Goal: Find specific page/section: Find specific page/section

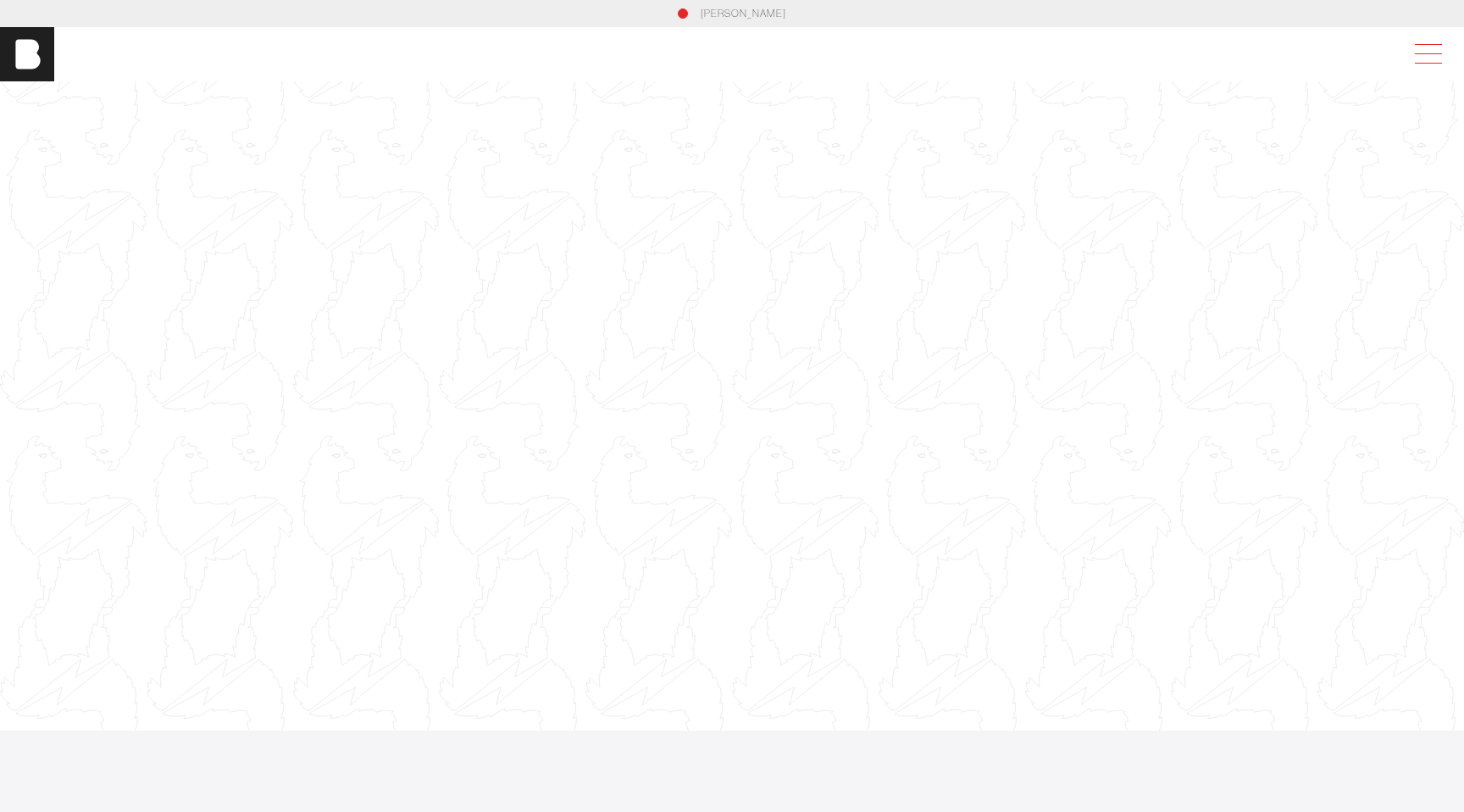
click at [1425, 50] on span at bounding box center [1425, 55] width 39 height 31
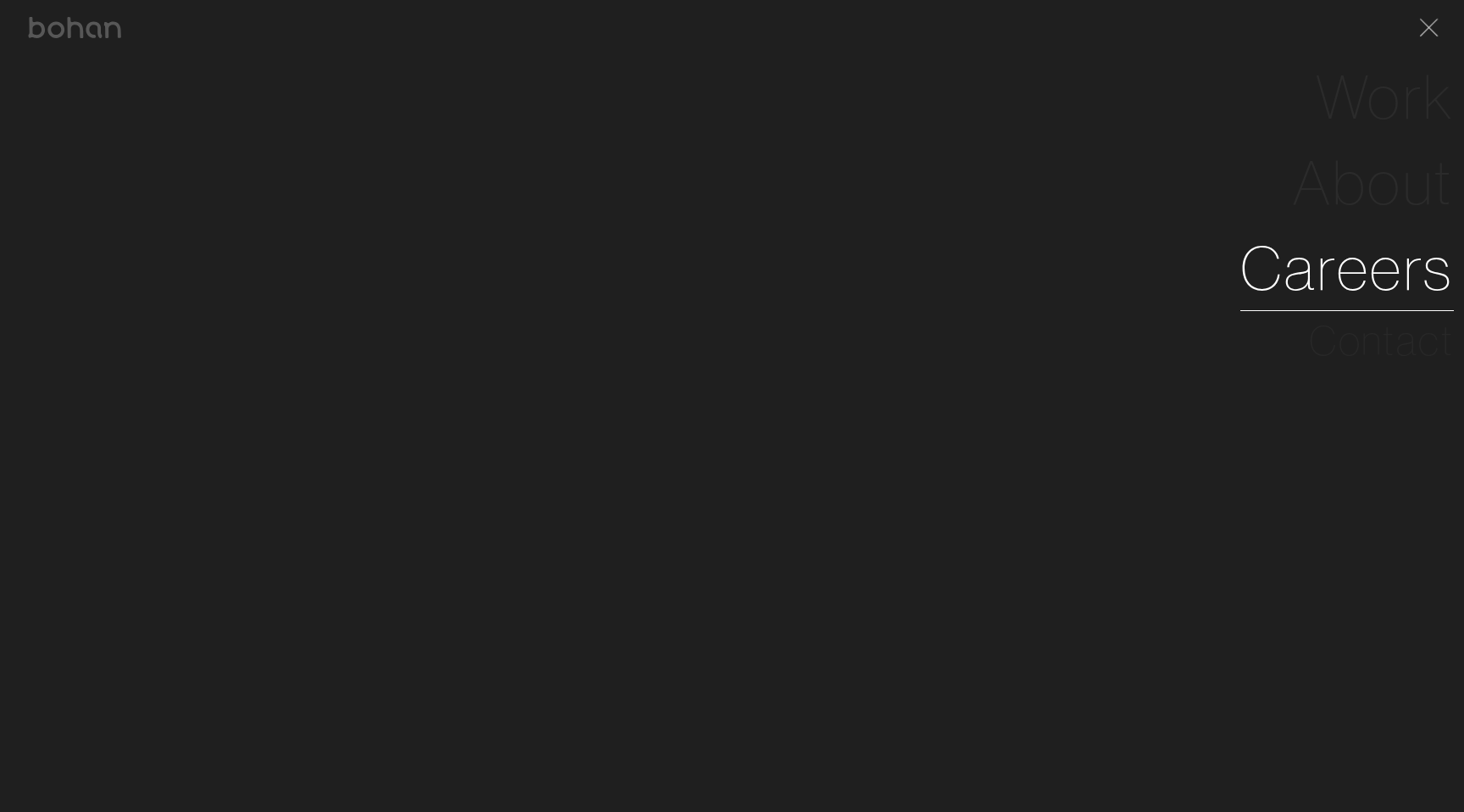
click at [1357, 251] on link "Careers" at bounding box center [1347, 268] width 213 height 85
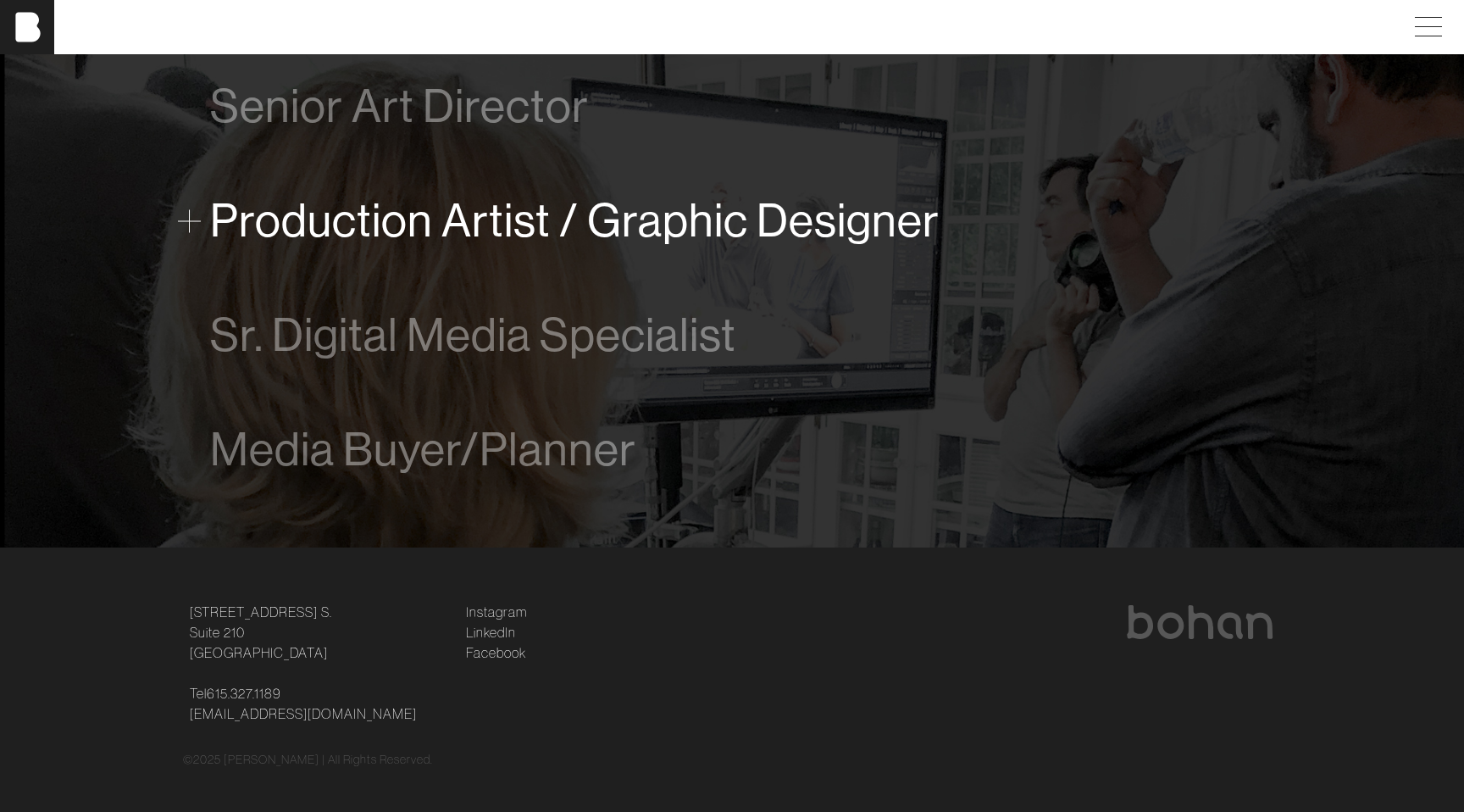
scroll to position [1218, 0]
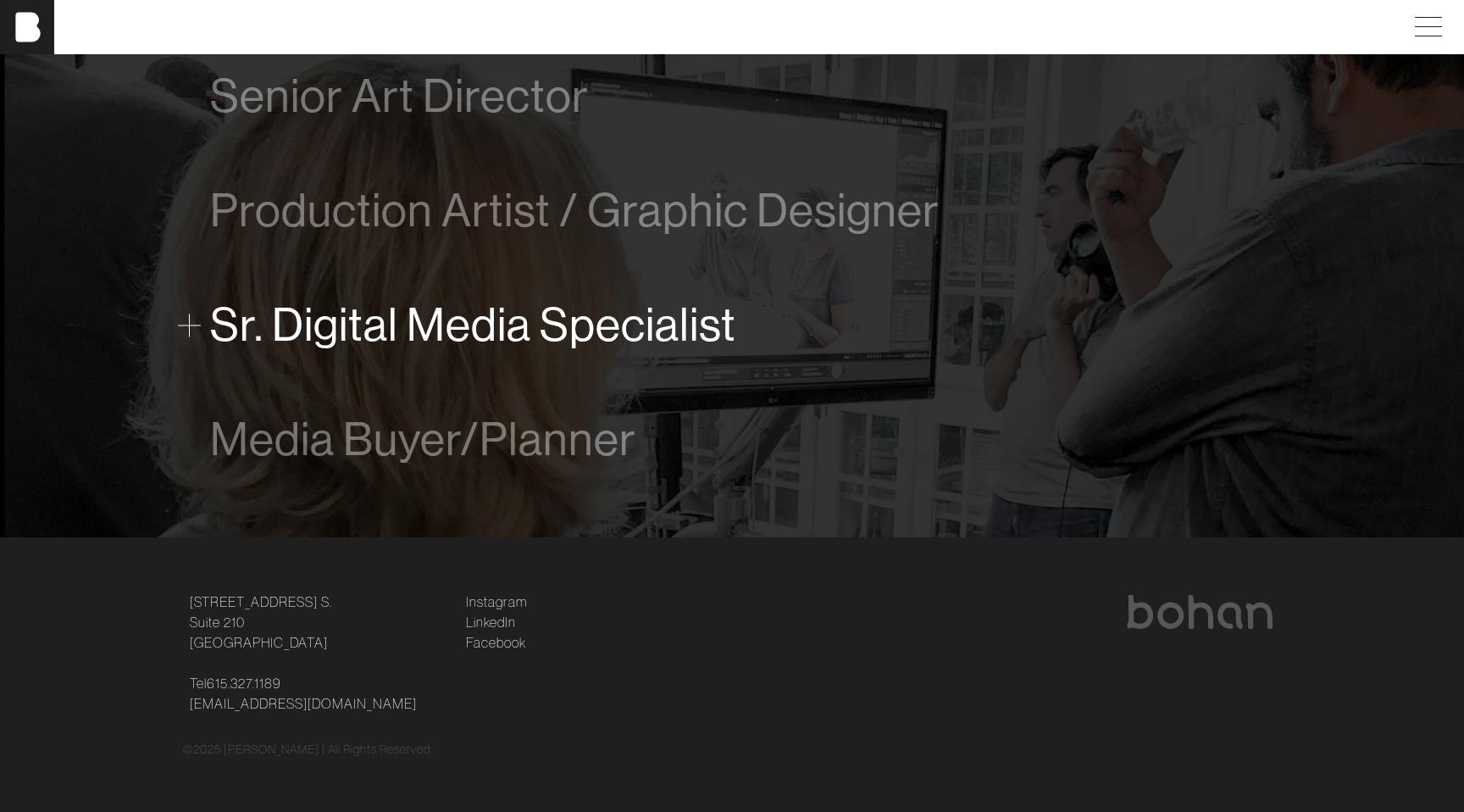
click at [189, 325] on span at bounding box center [189, 325] width 23 height 23
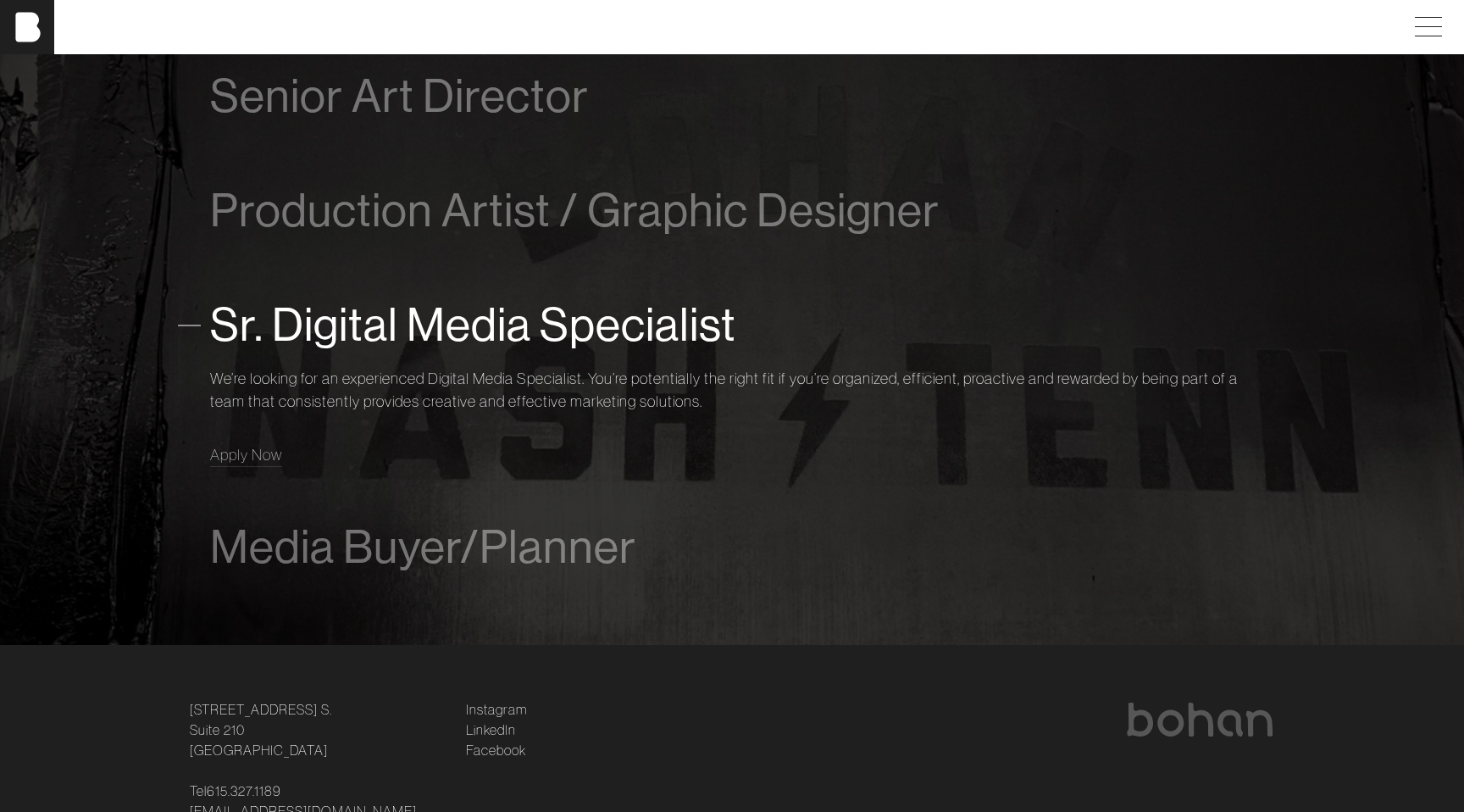
click at [189, 325] on span at bounding box center [189, 325] width 23 height 23
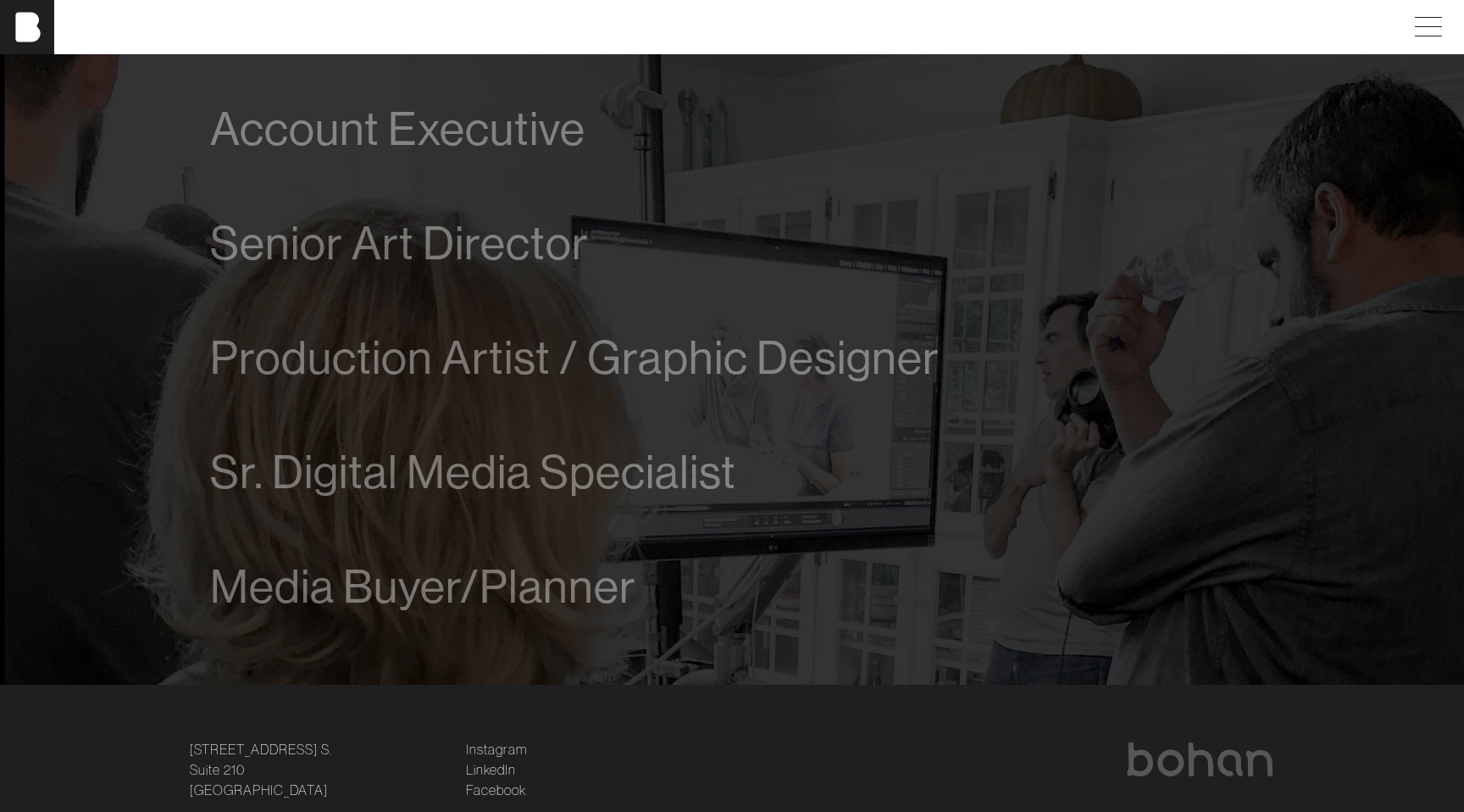
scroll to position [1060, 0]
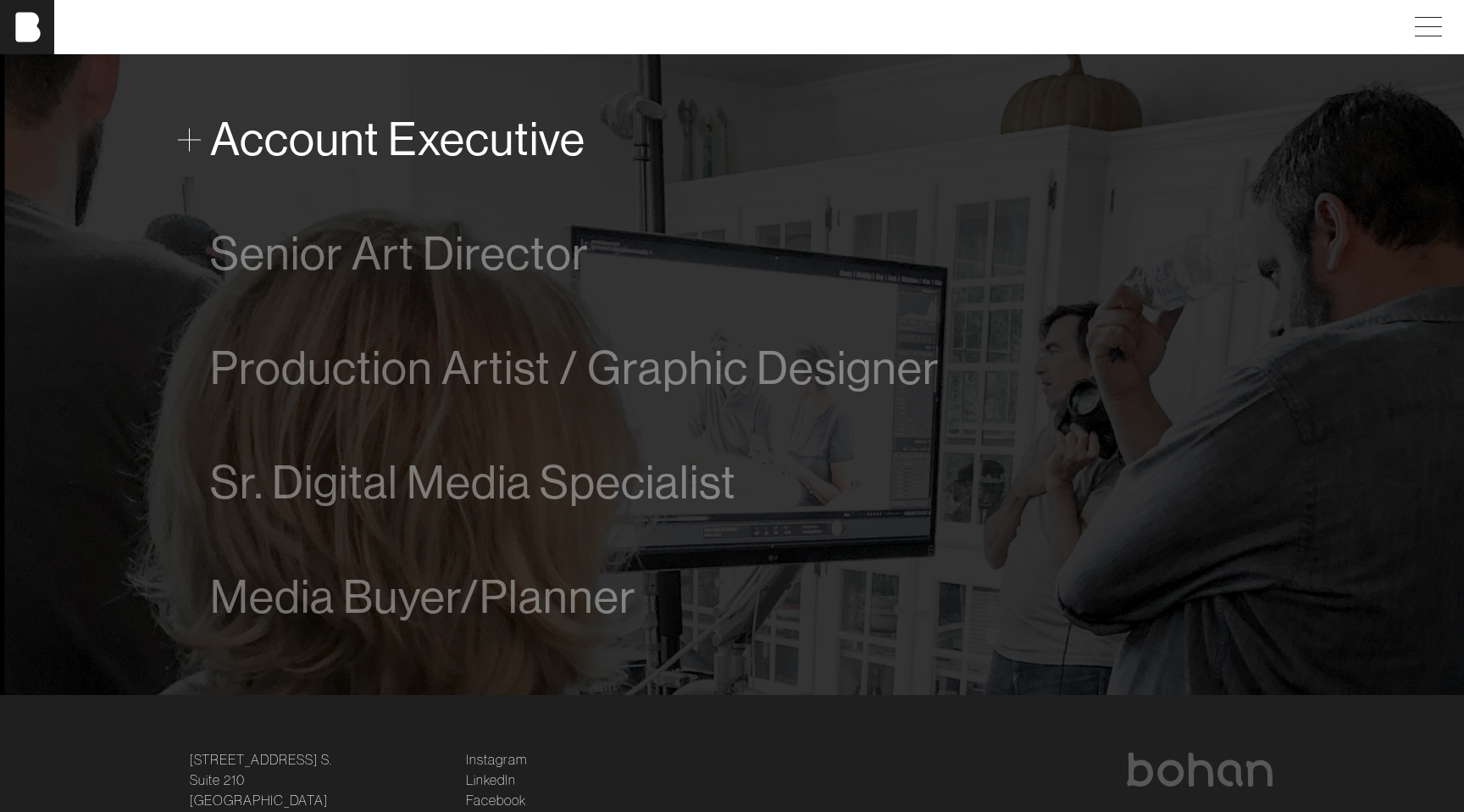
click at [196, 148] on span at bounding box center [189, 139] width 23 height 23
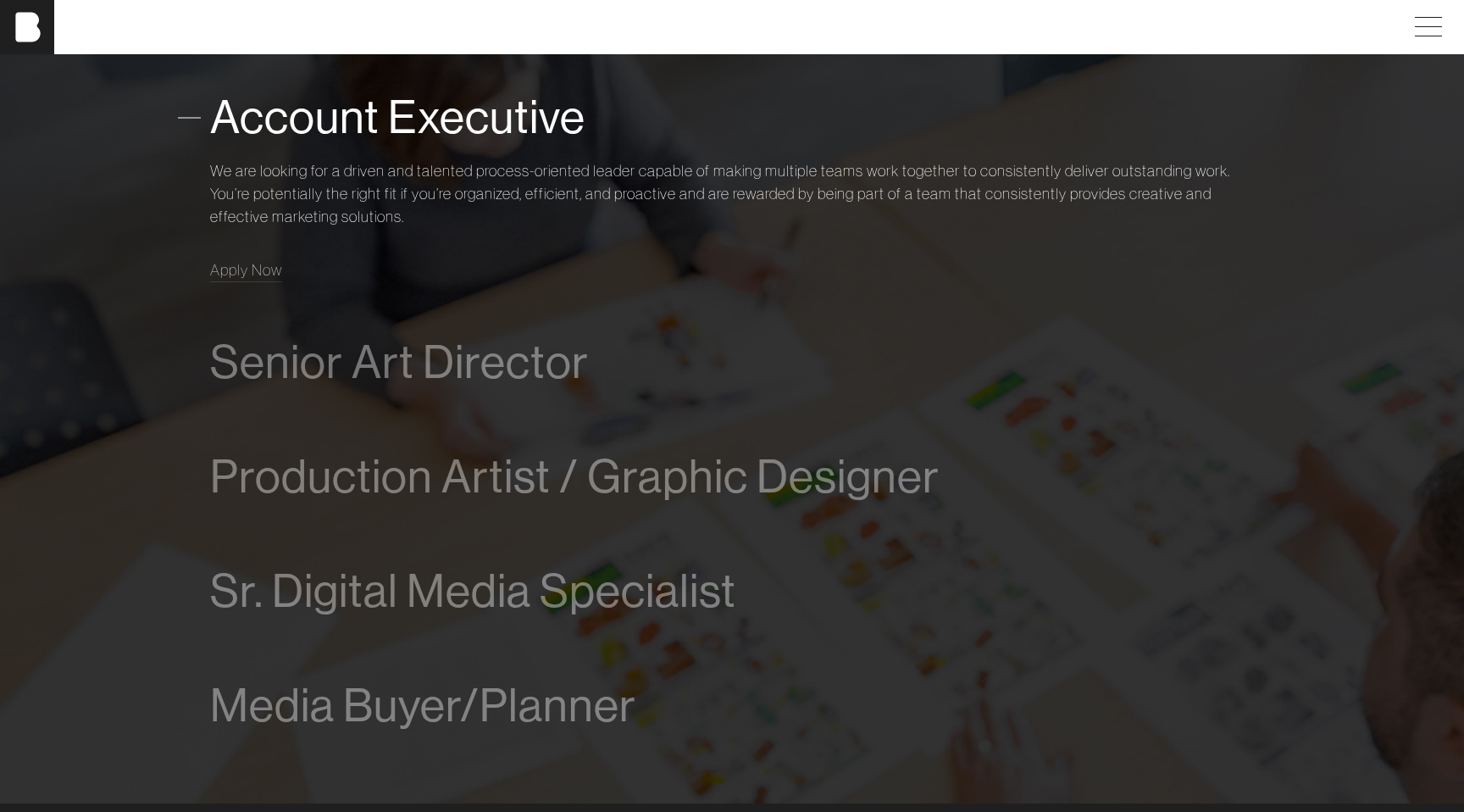
click at [193, 127] on span at bounding box center [189, 117] width 23 height 23
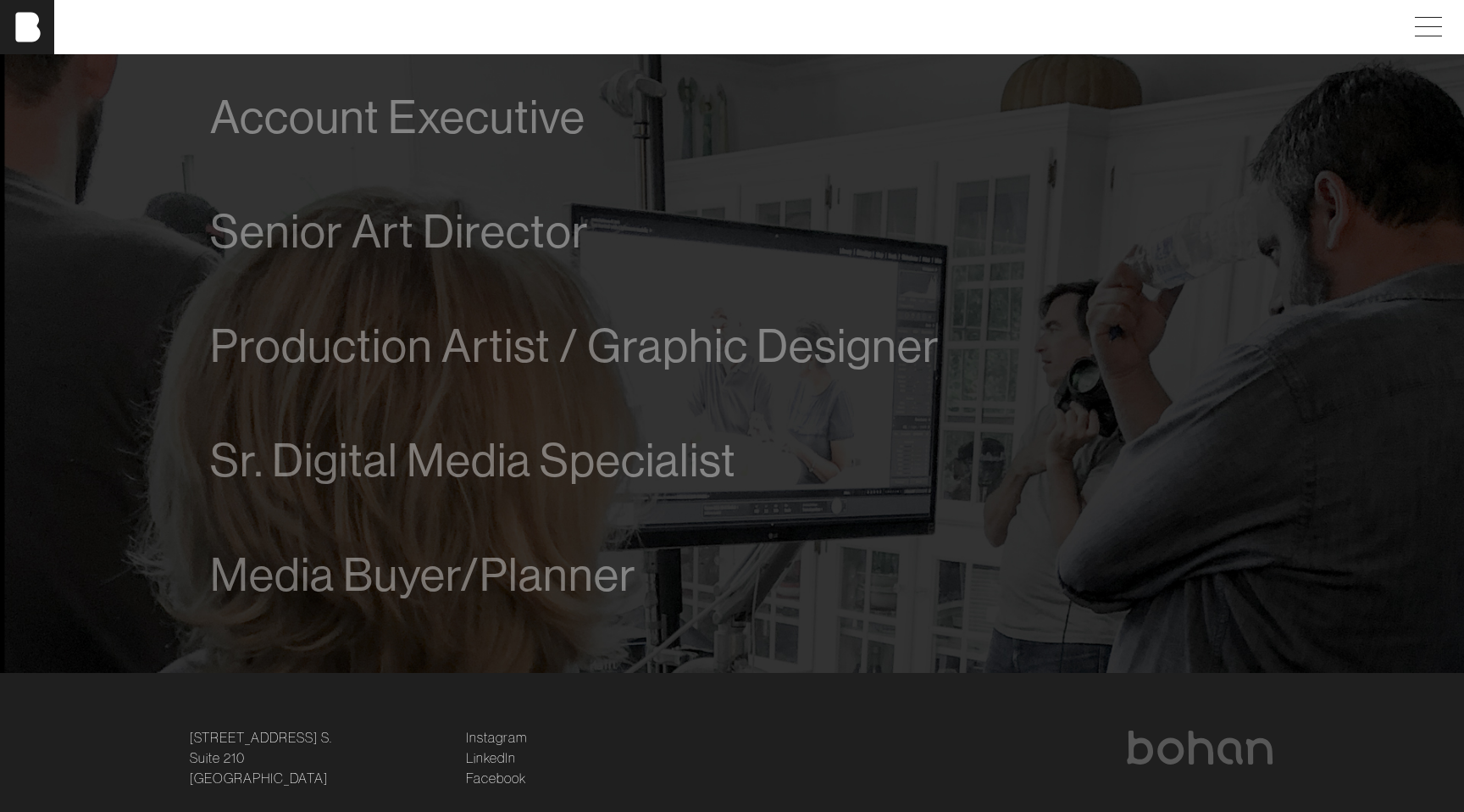
click at [202, 573] on div "Account Executive We are looking for a driven and talented process-oriented lea…" at bounding box center [732, 346] width 1098 height 572
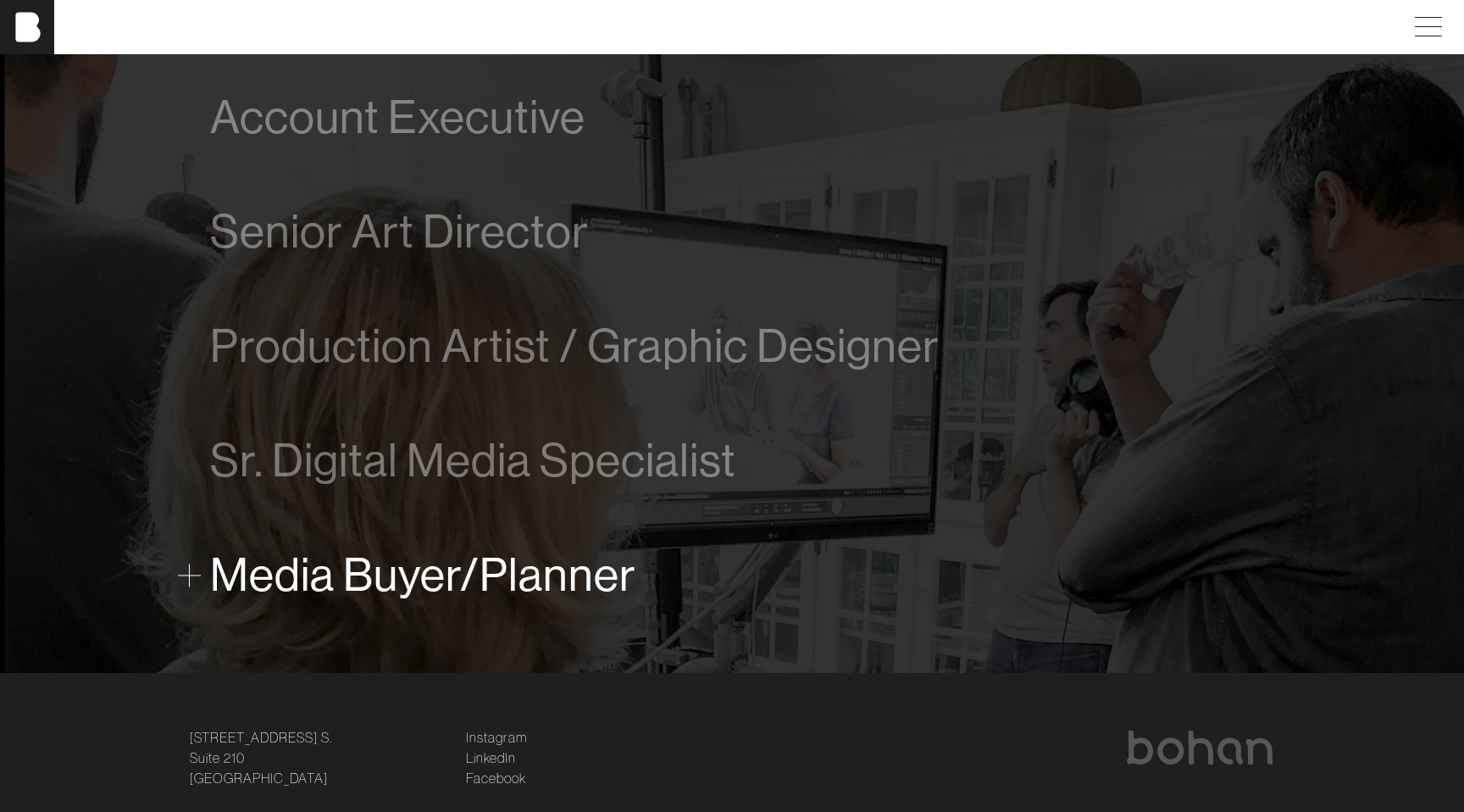
click at [187, 572] on span at bounding box center [189, 575] width 23 height 23
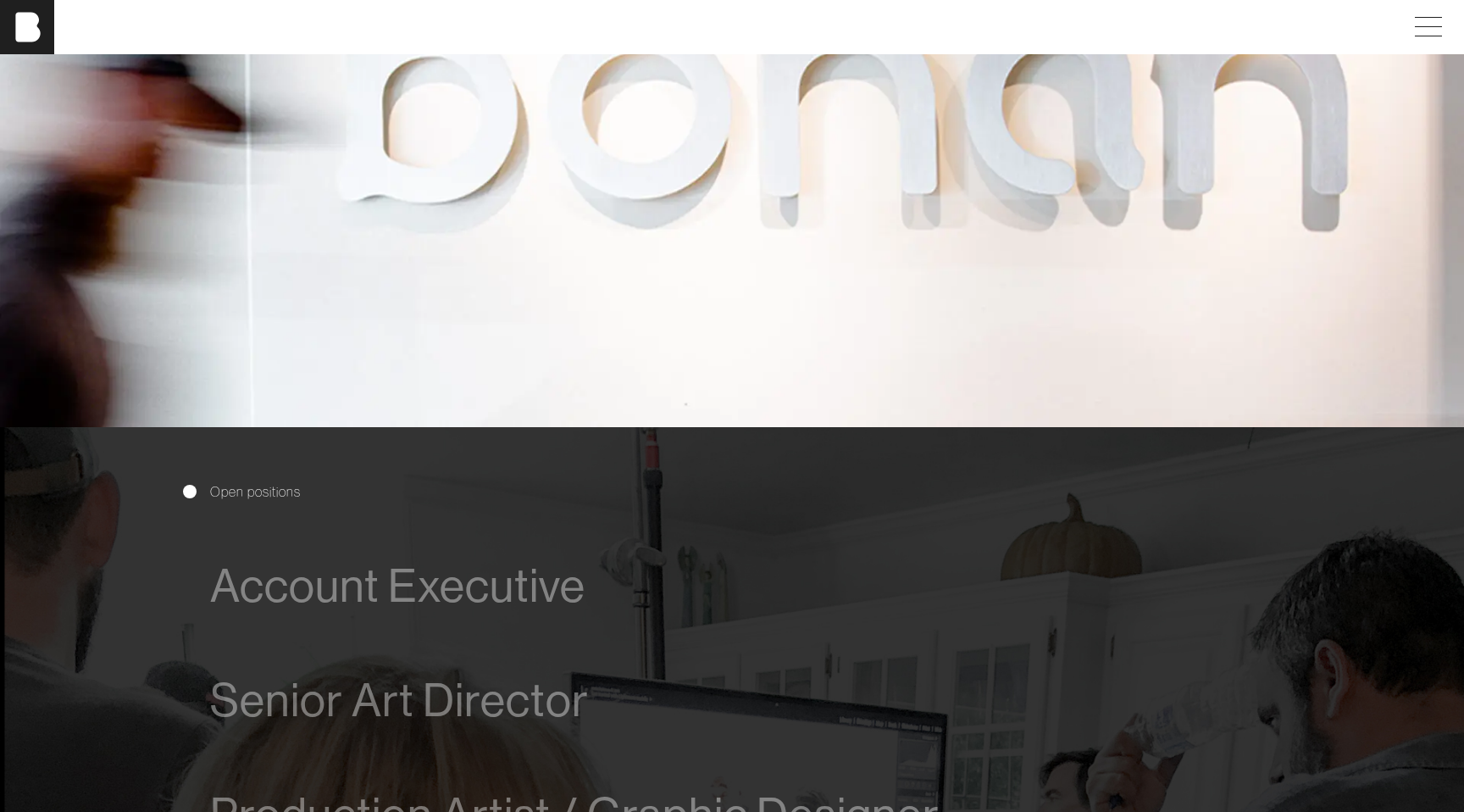
scroll to position [590, 0]
